Goal: Information Seeking & Learning: Find specific fact

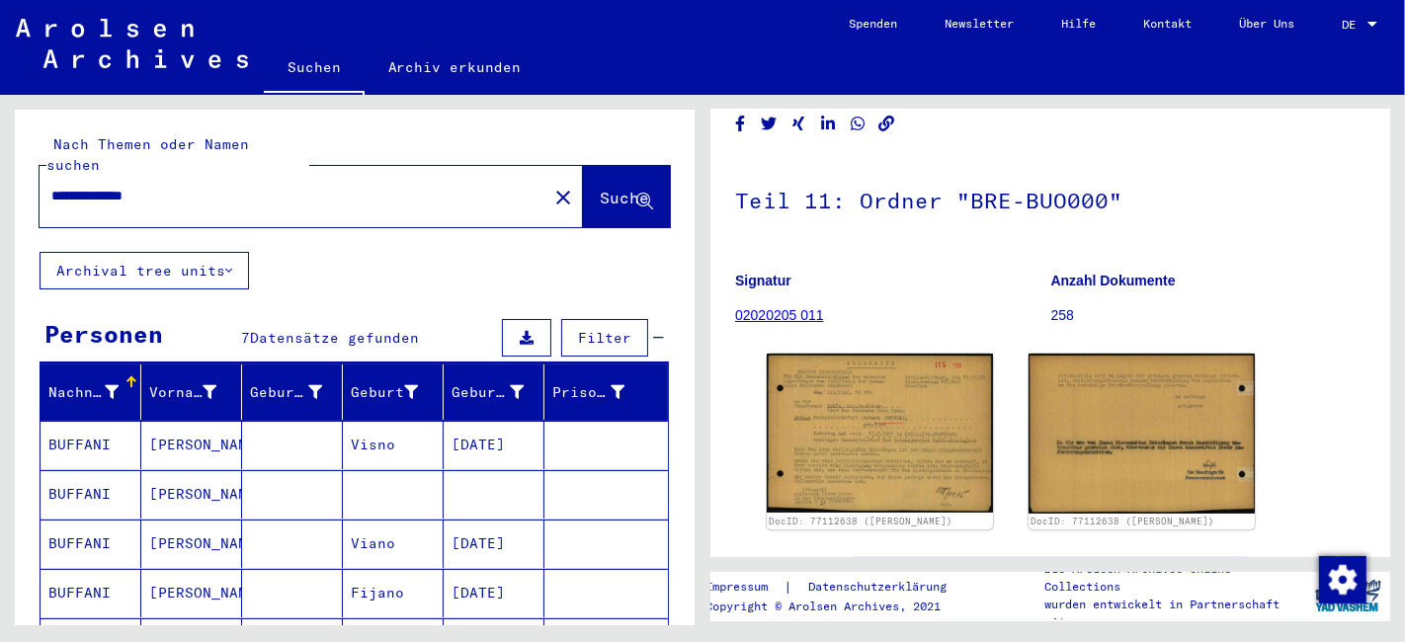
click at [268, 186] on input "**********" at bounding box center [293, 196] width 484 height 21
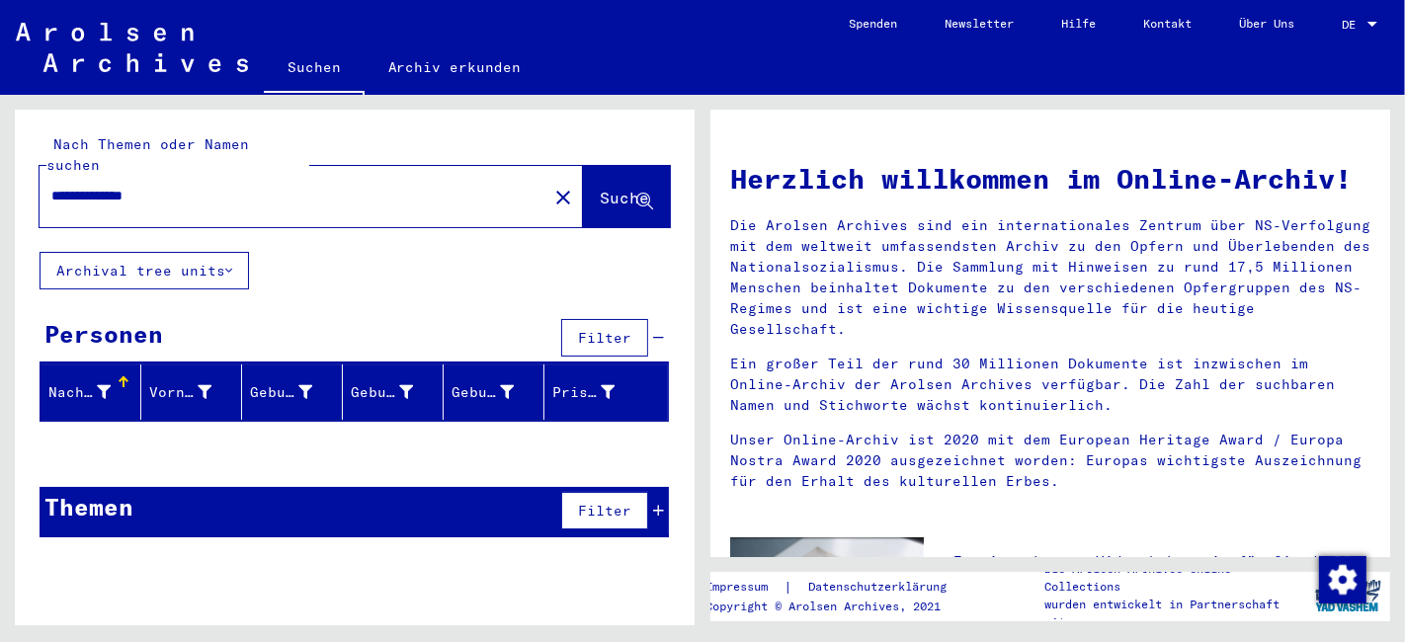
click at [221, 252] on button "Archival tree units" at bounding box center [144, 271] width 209 height 38
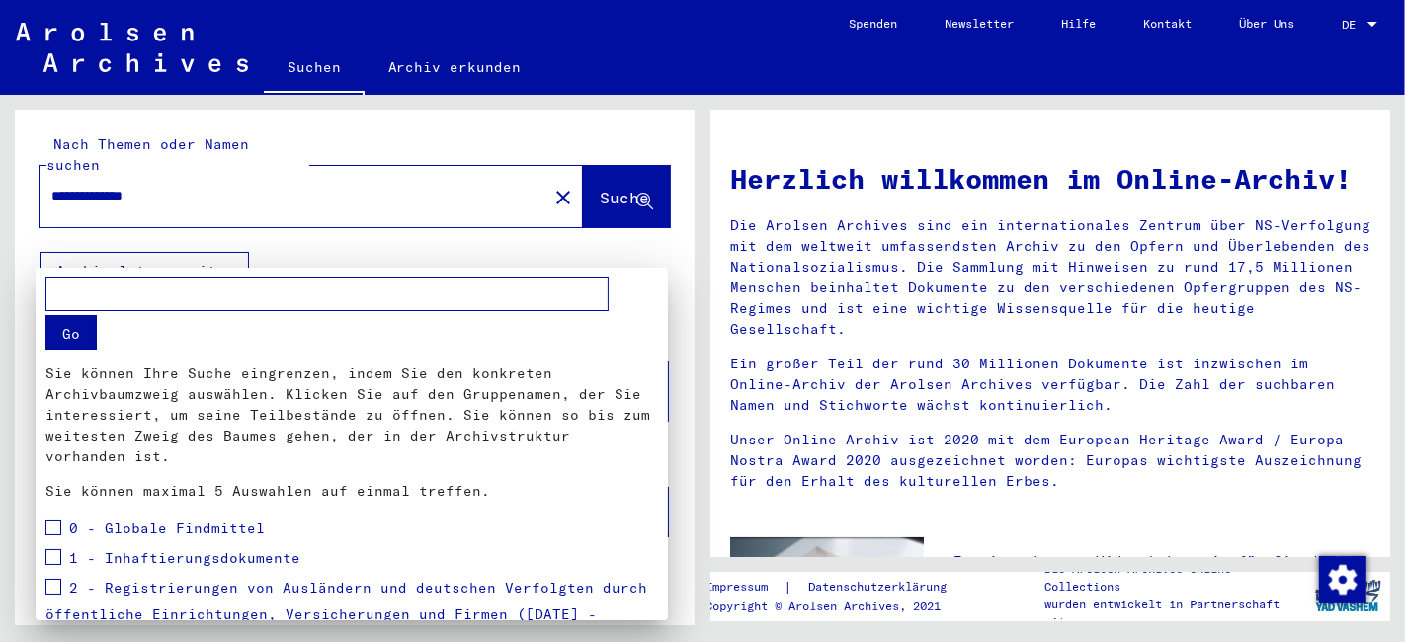
click at [350, 232] on div at bounding box center [702, 321] width 1405 height 642
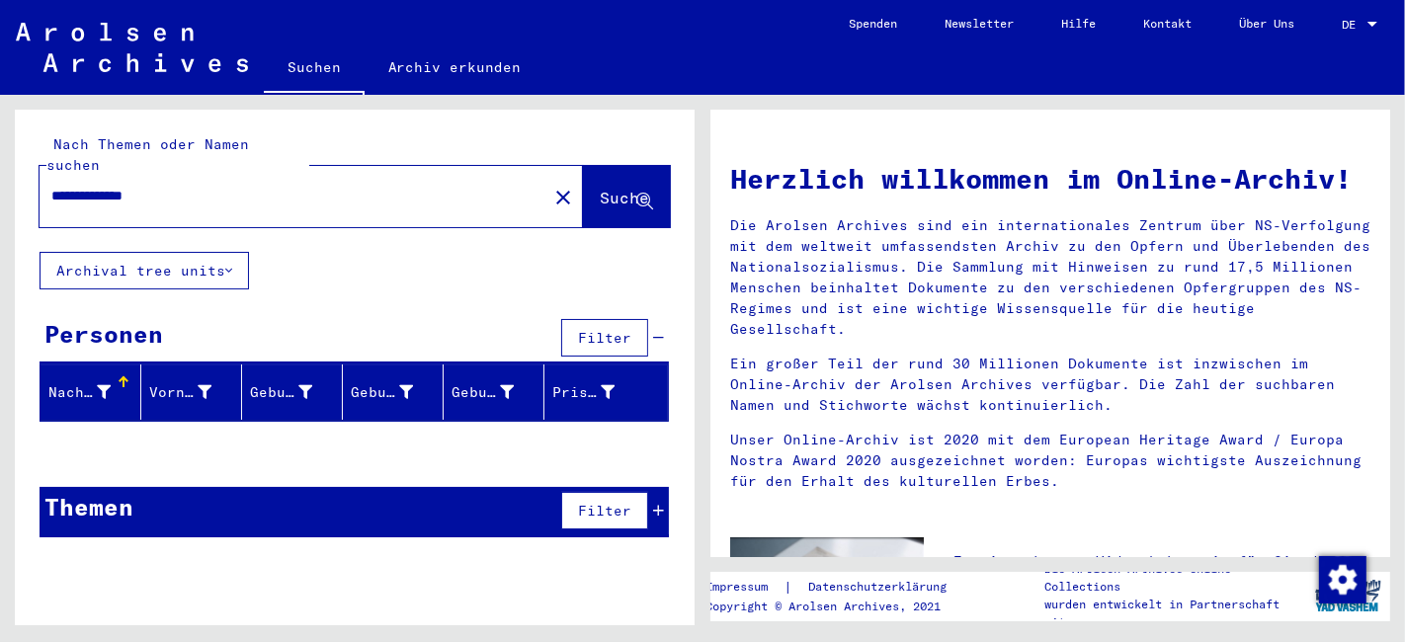
click at [124, 186] on input "**********" at bounding box center [287, 196] width 472 height 21
type input "*****"
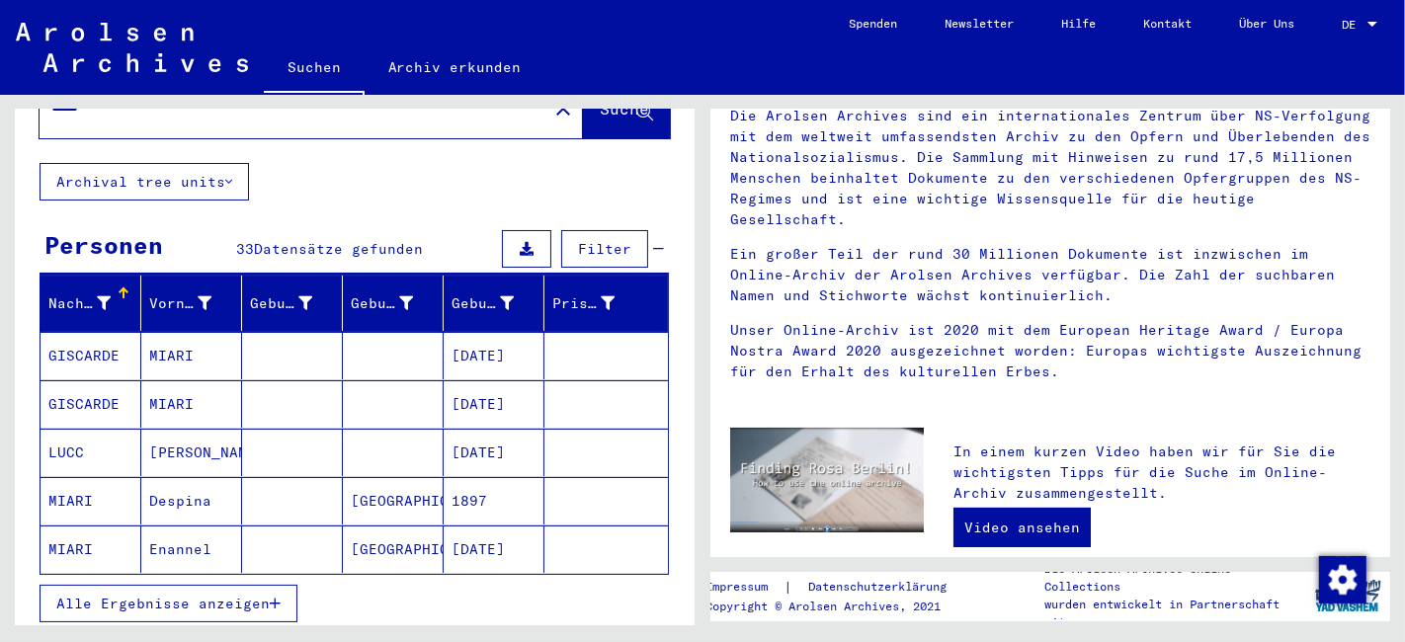
scroll to position [110, 0]
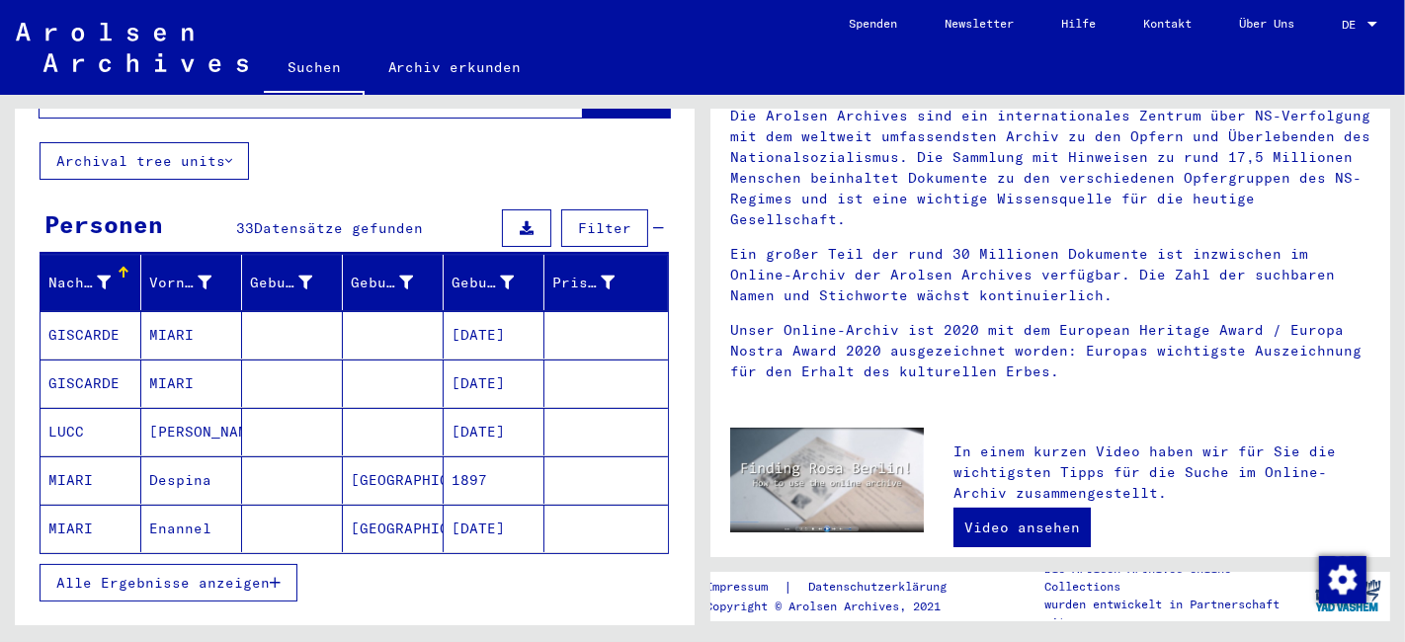
click at [64, 326] on mat-cell "GISCARDE" at bounding box center [91, 334] width 101 height 47
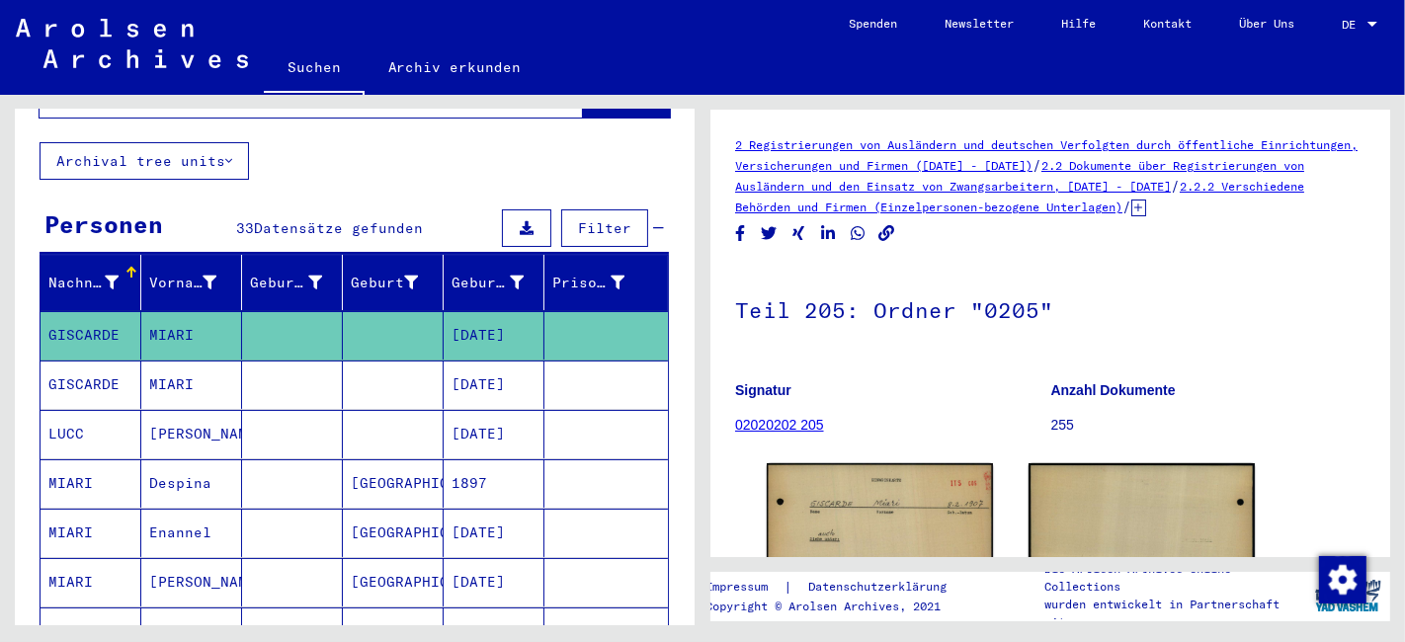
scroll to position [219, 0]
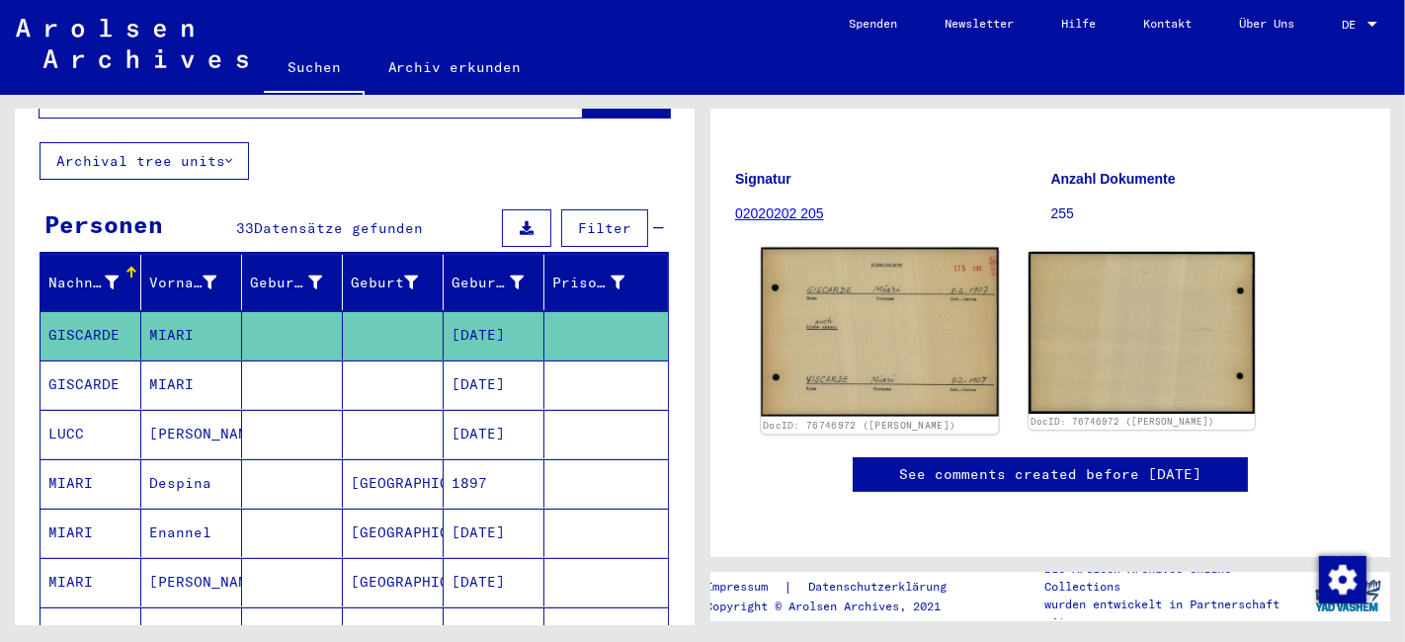
click at [917, 315] on img at bounding box center [879, 332] width 237 height 169
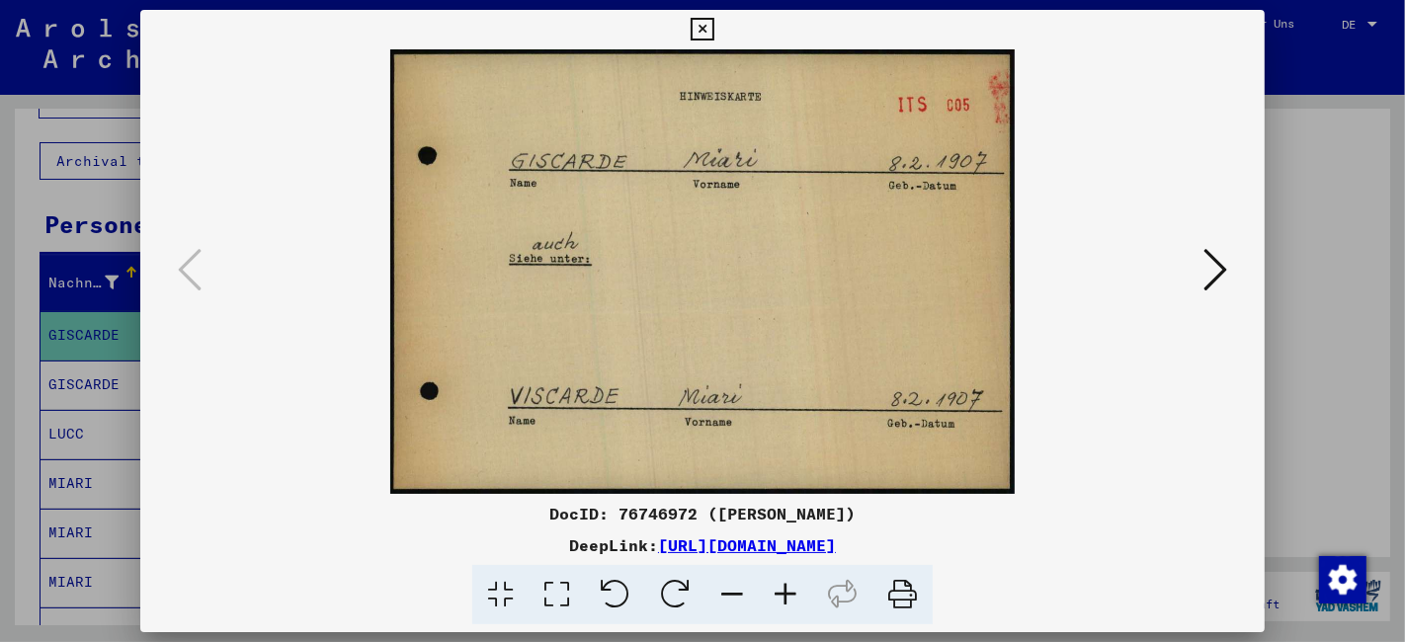
click at [694, 30] on icon at bounding box center [702, 30] width 23 height 24
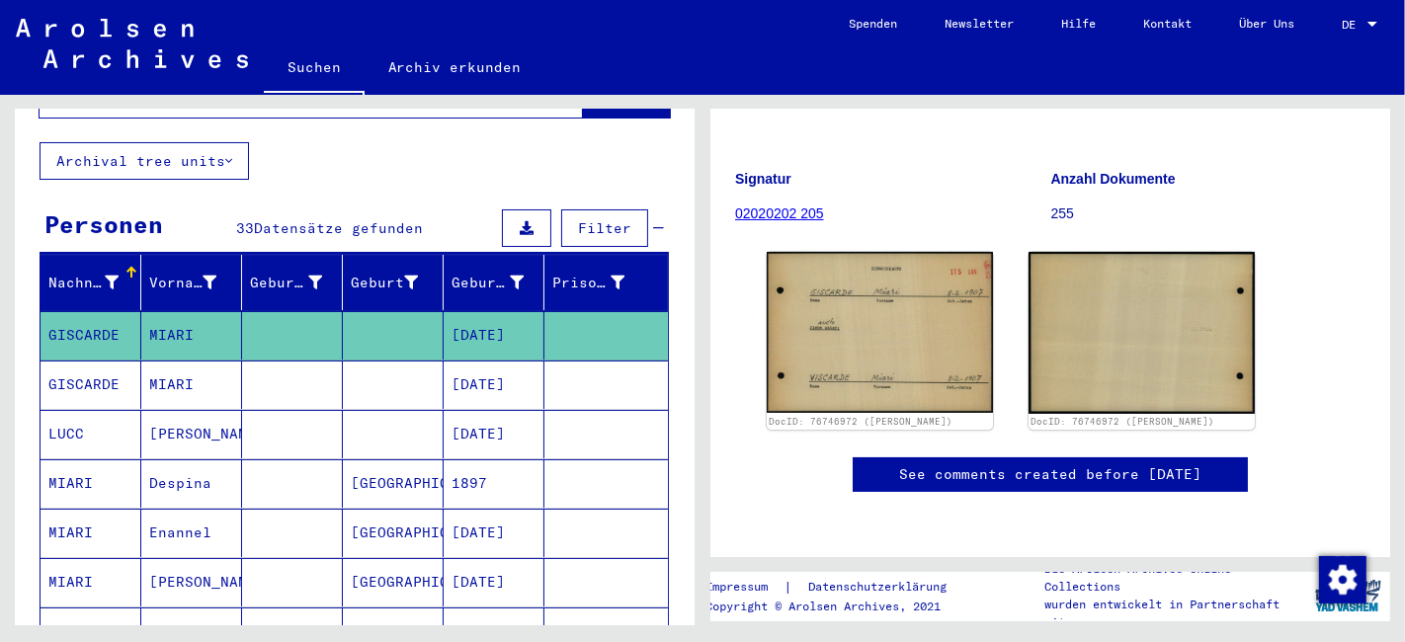
click at [79, 367] on mat-cell "GISCARDE" at bounding box center [91, 385] width 101 height 48
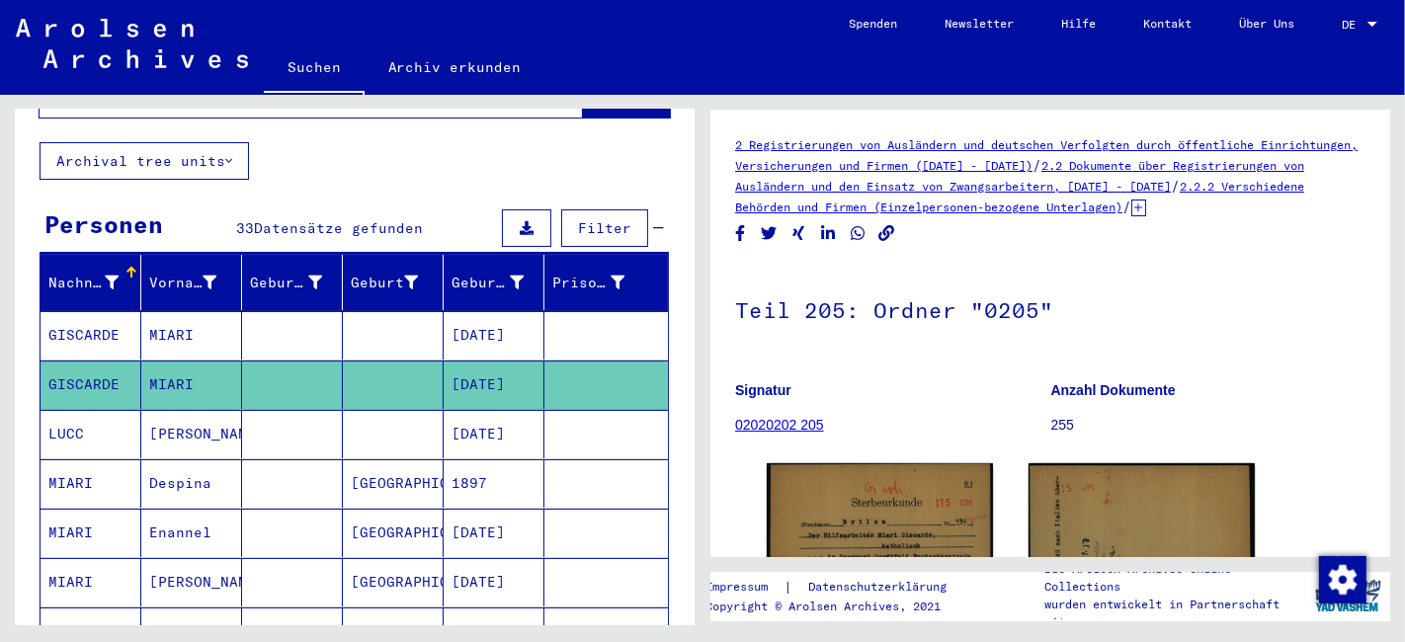
scroll to position [219, 0]
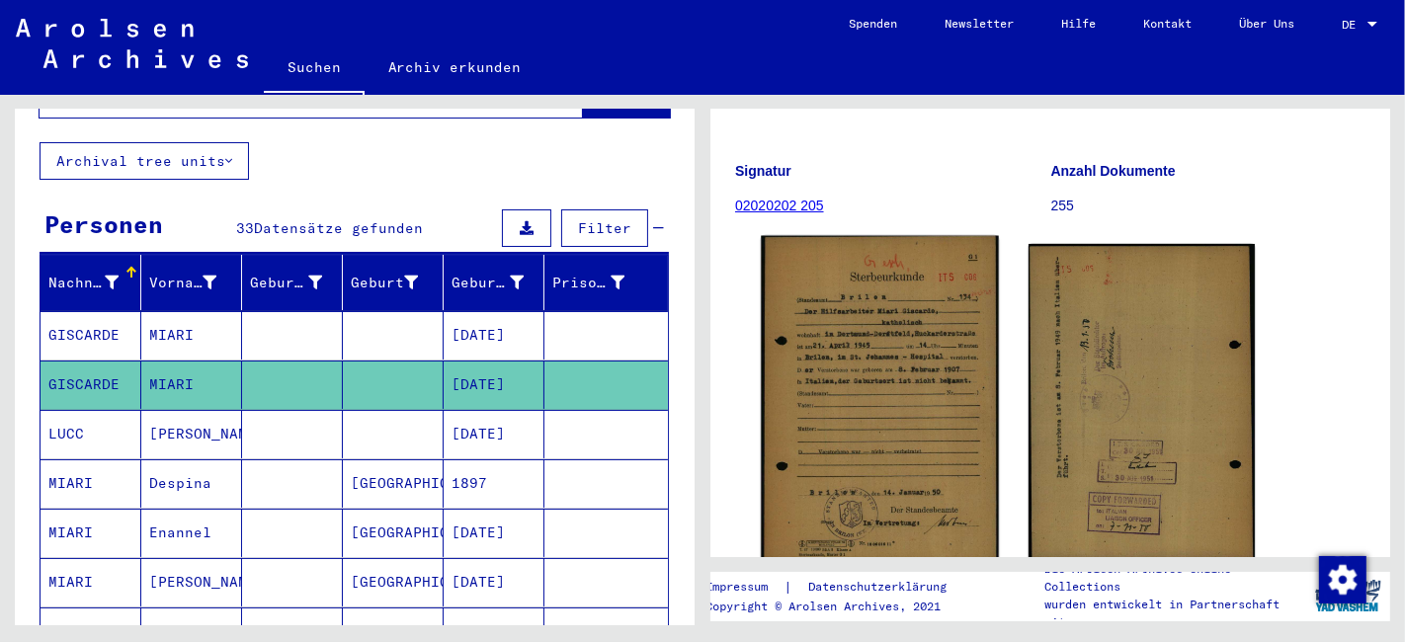
click at [907, 387] on img at bounding box center [879, 400] width 237 height 329
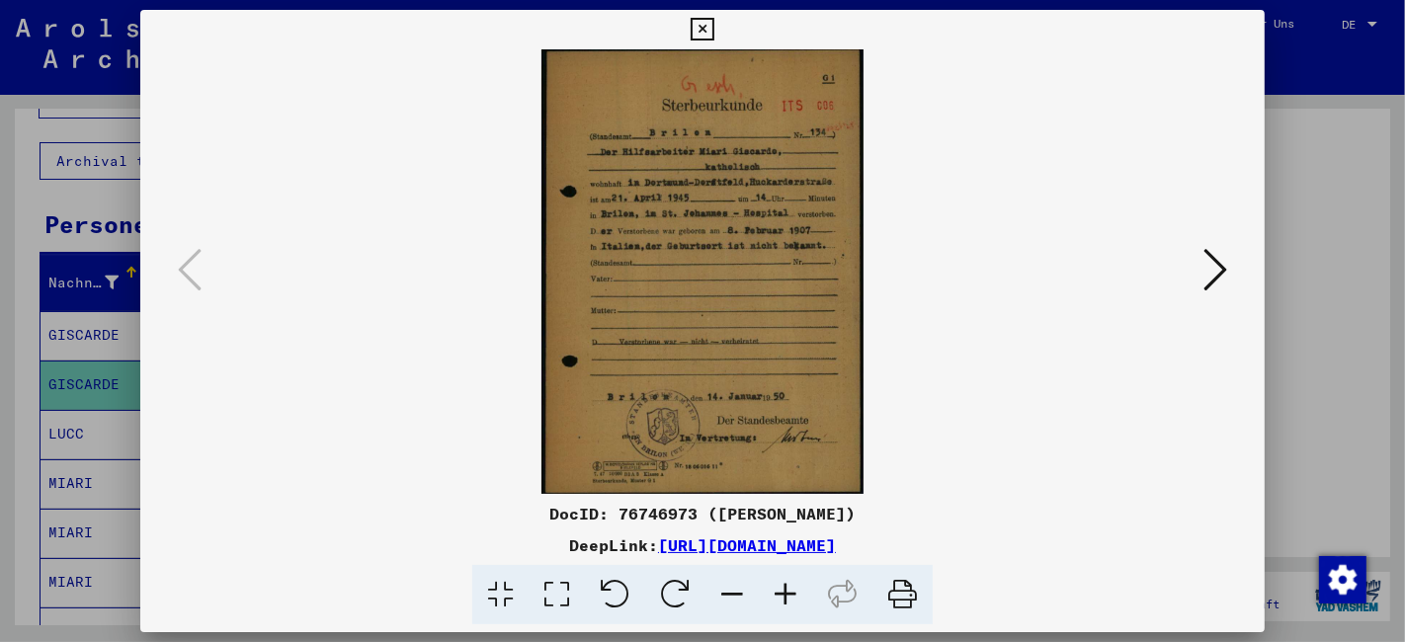
click at [790, 597] on icon at bounding box center [785, 595] width 53 height 60
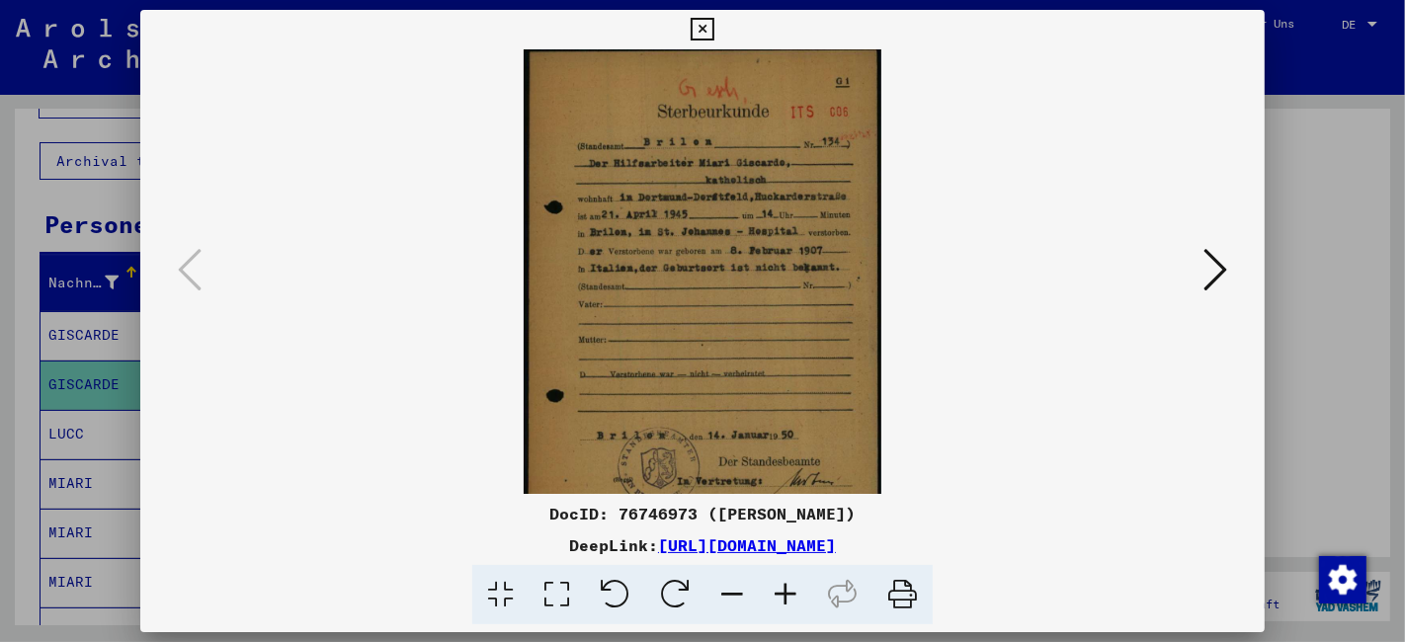
click at [790, 596] on icon at bounding box center [785, 595] width 53 height 60
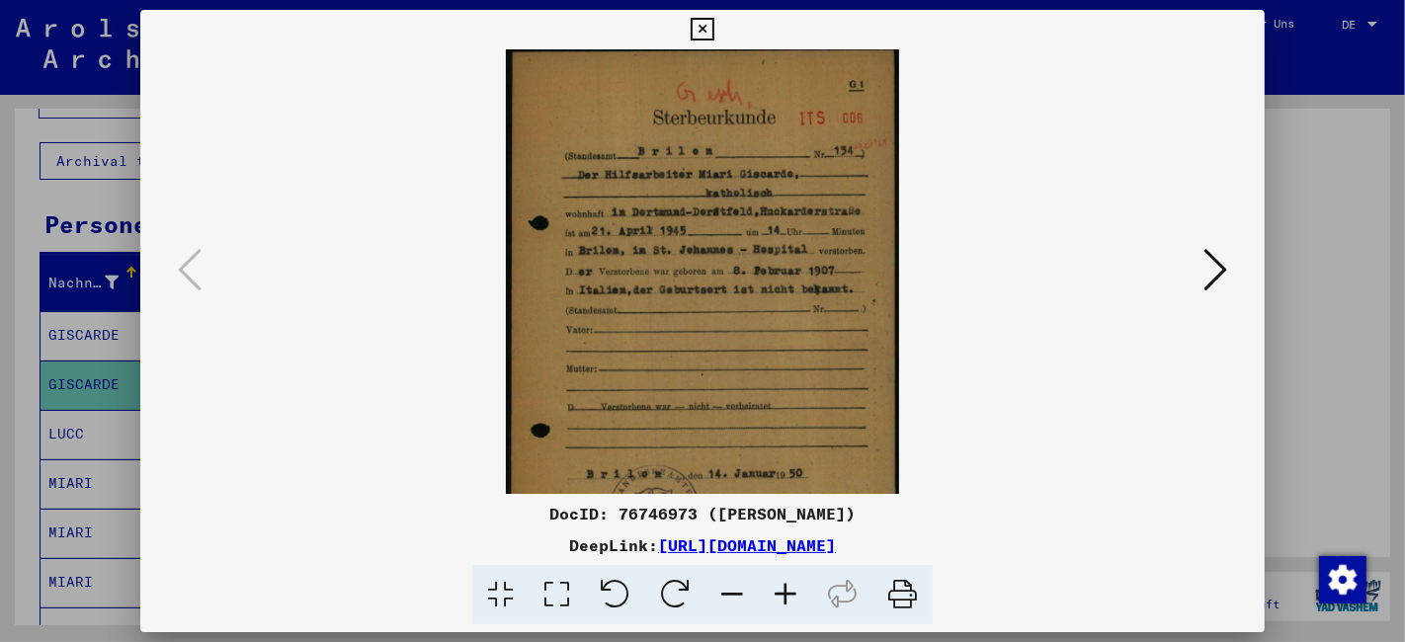
click at [790, 596] on icon at bounding box center [785, 595] width 53 height 60
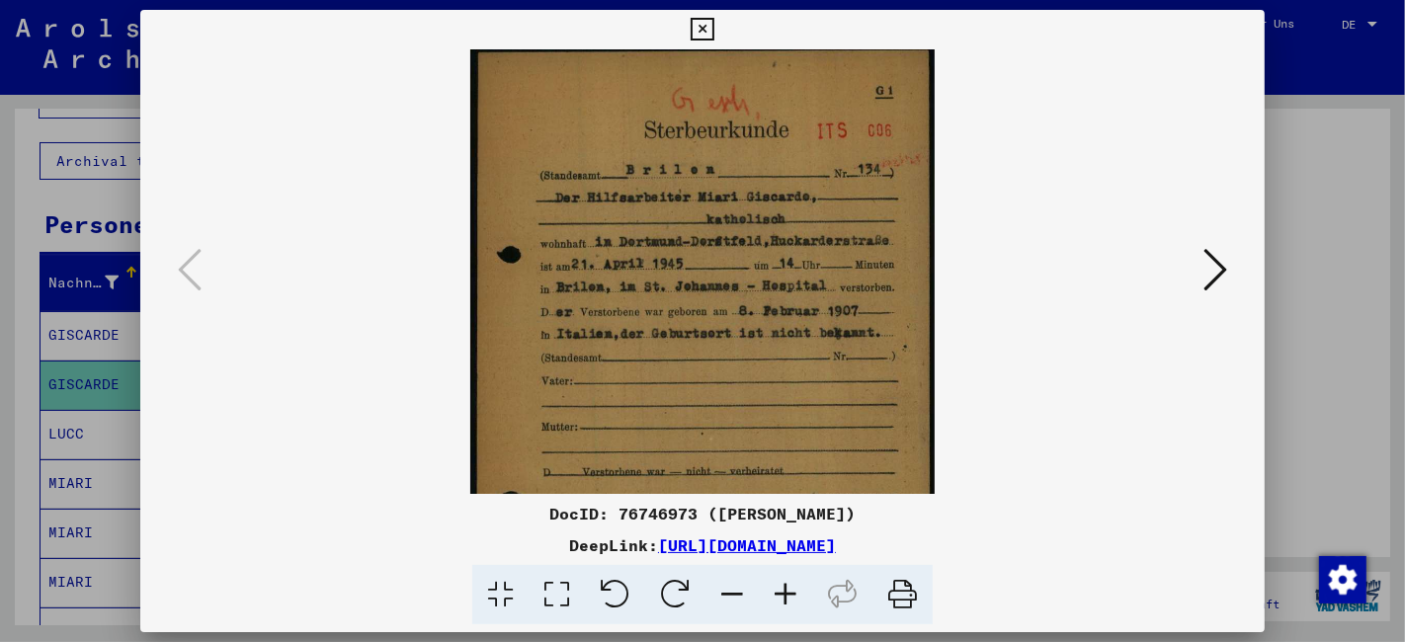
click at [790, 596] on icon at bounding box center [785, 595] width 53 height 60
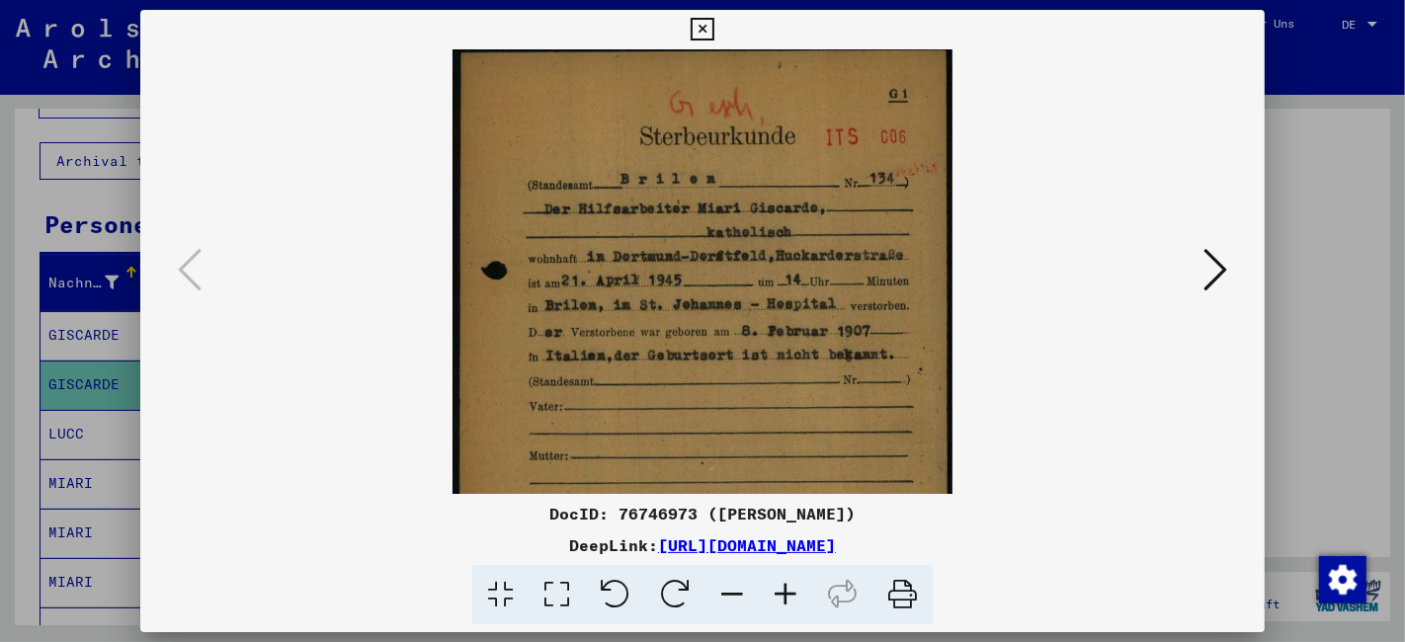
click at [790, 596] on icon at bounding box center [785, 595] width 53 height 60
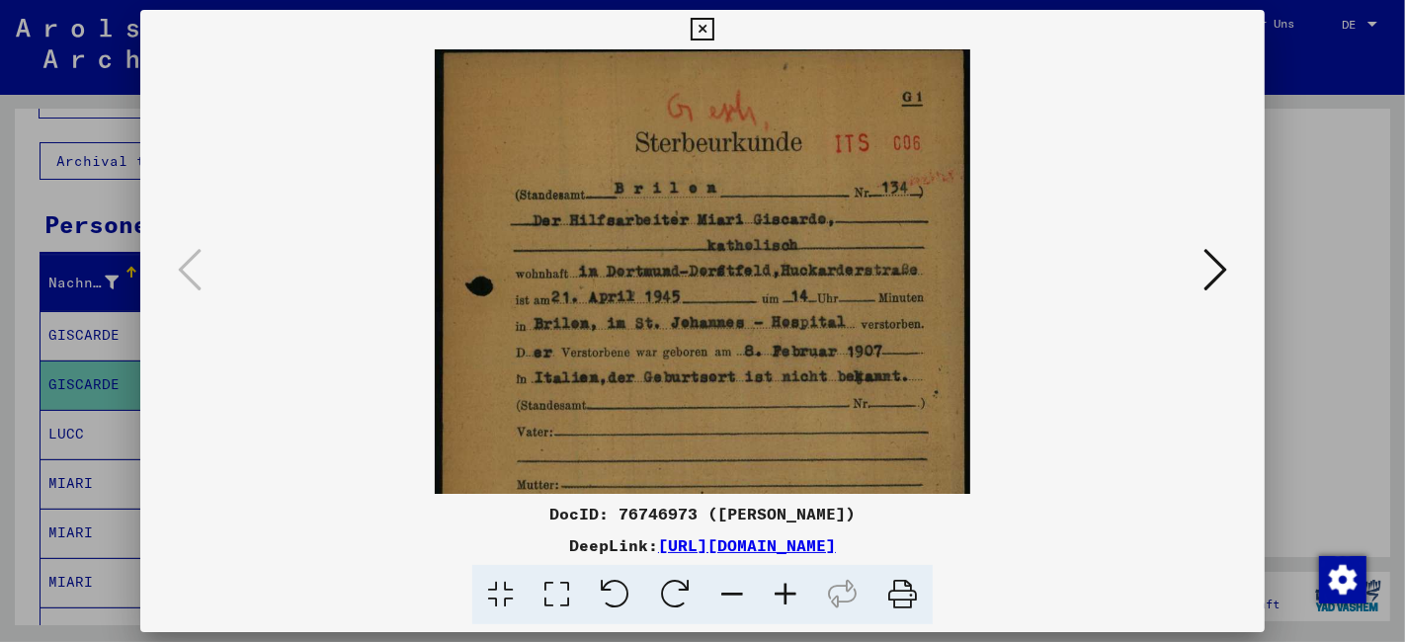
click at [790, 596] on icon at bounding box center [785, 595] width 53 height 60
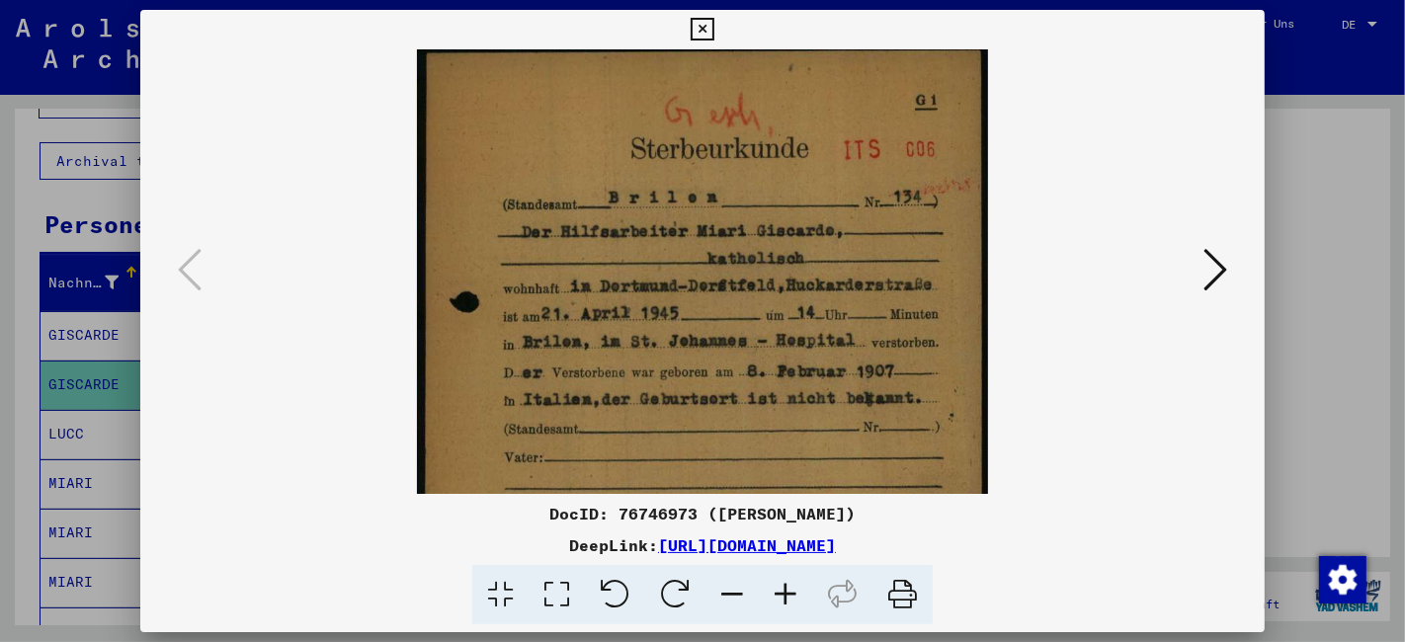
click at [790, 596] on icon at bounding box center [785, 595] width 53 height 60
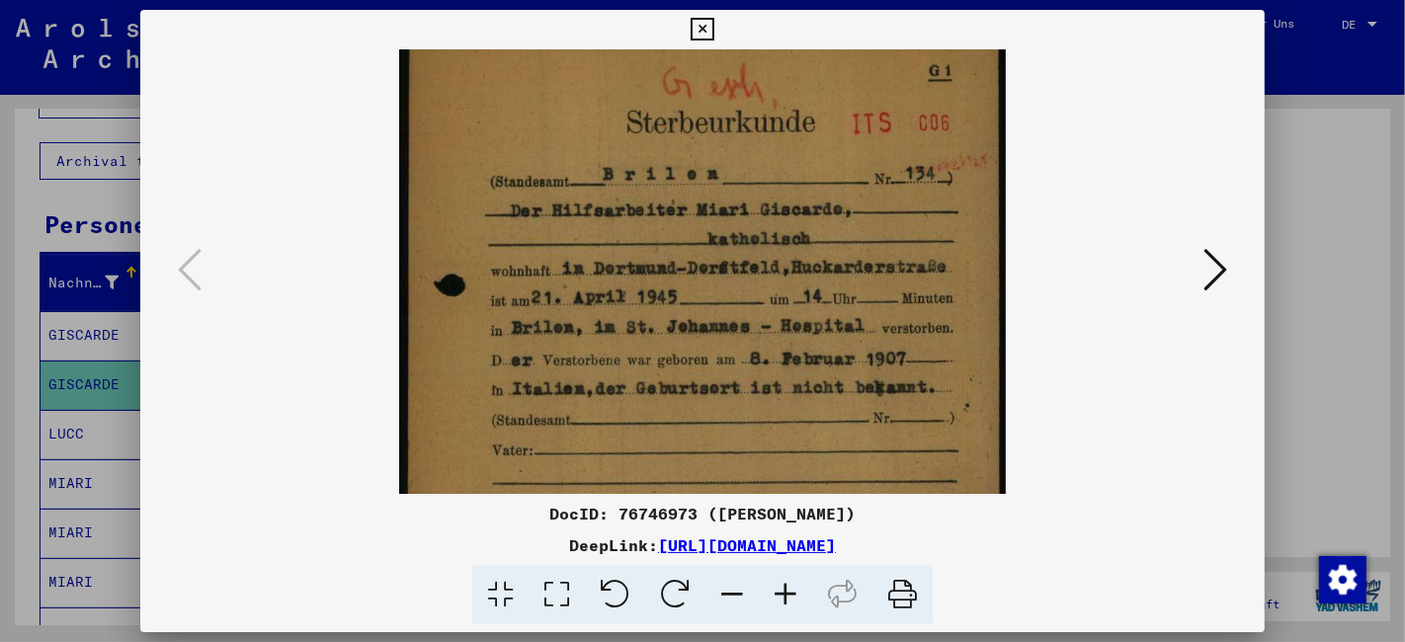
scroll to position [0, 0]
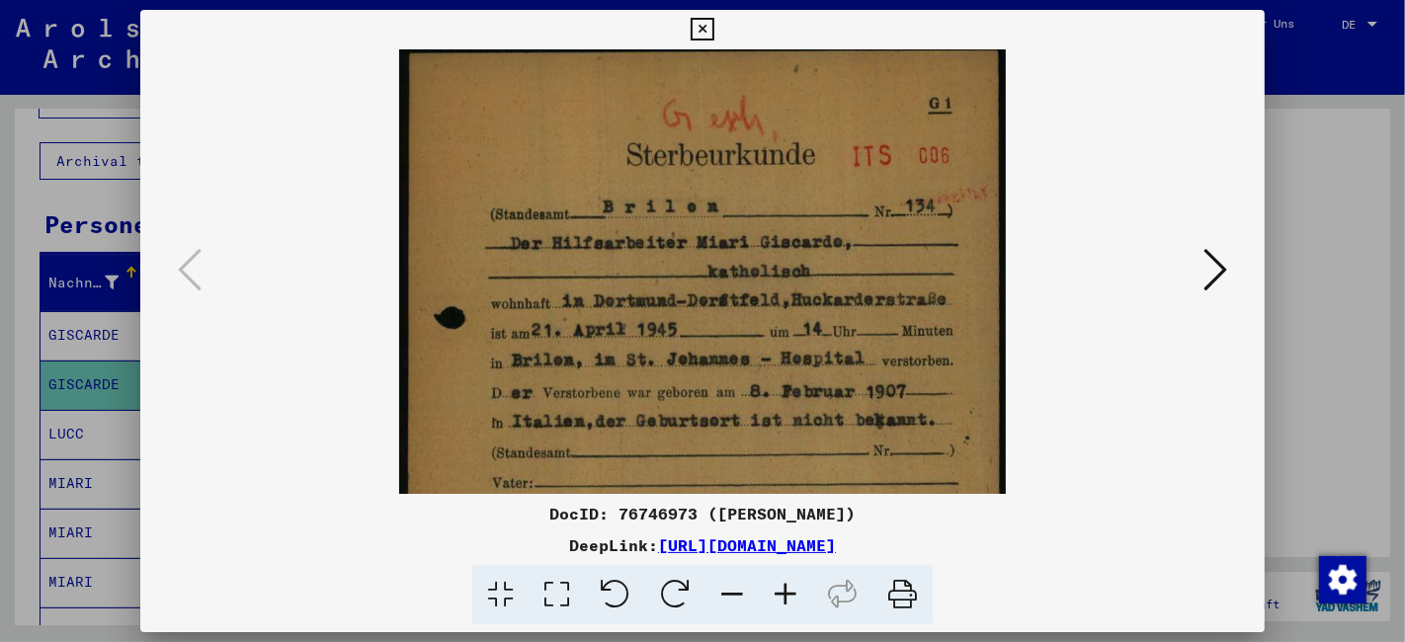
drag, startPoint x: 722, startPoint y: 303, endPoint x: 600, endPoint y: 321, distance: 123.8
click at [600, 321] on img at bounding box center [702, 469] width 607 height 840
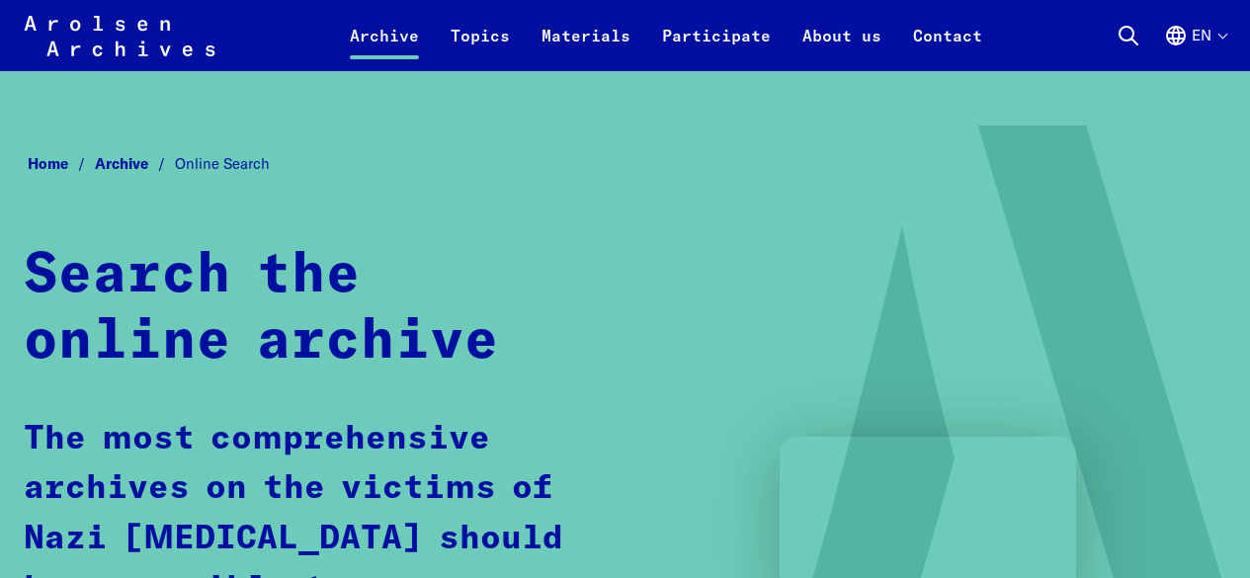
scroll to position [1284, 0]
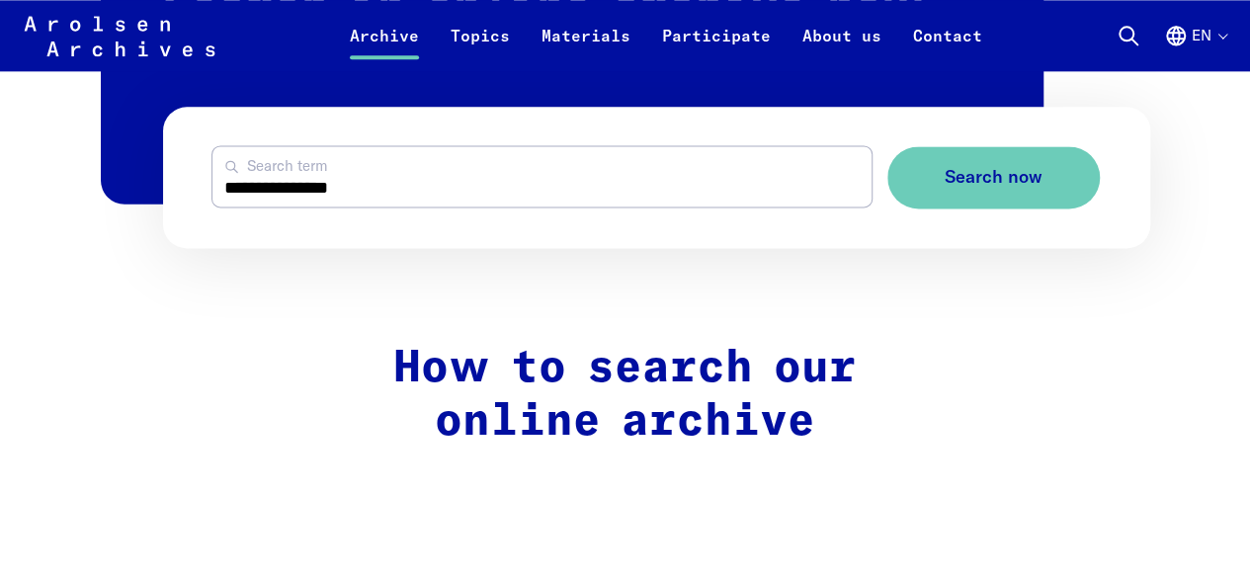
click at [462, 201] on input "**********" at bounding box center [541, 176] width 659 height 60
type input "*"
type input "**********"
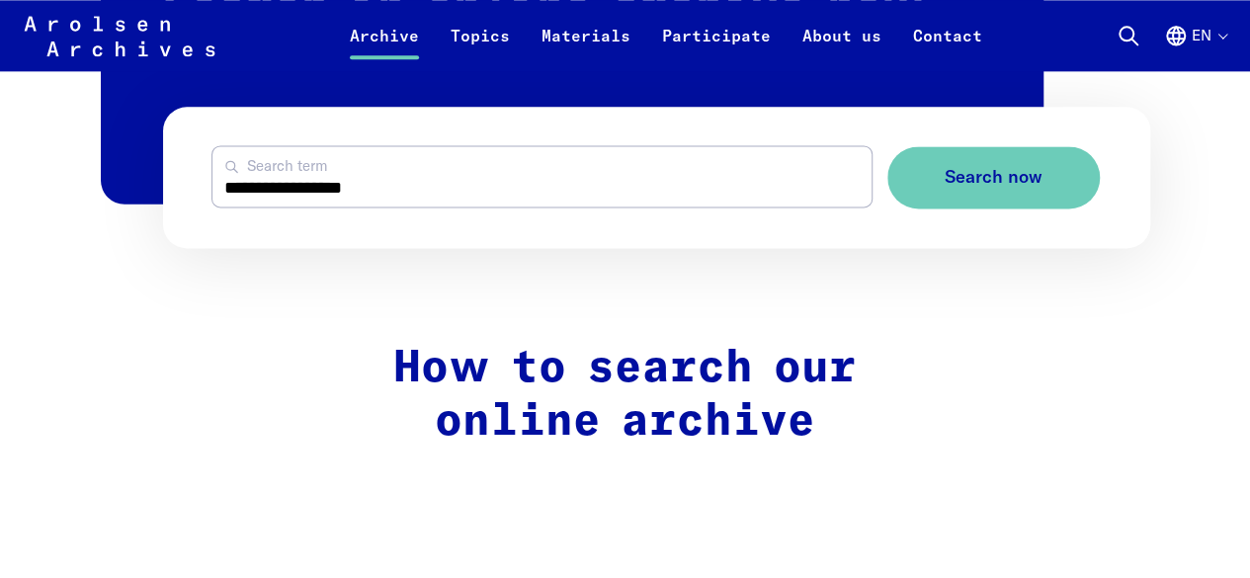
click at [887, 146] on button "Search now" at bounding box center [993, 177] width 212 height 62
